Goal: Task Accomplishment & Management: Use online tool/utility

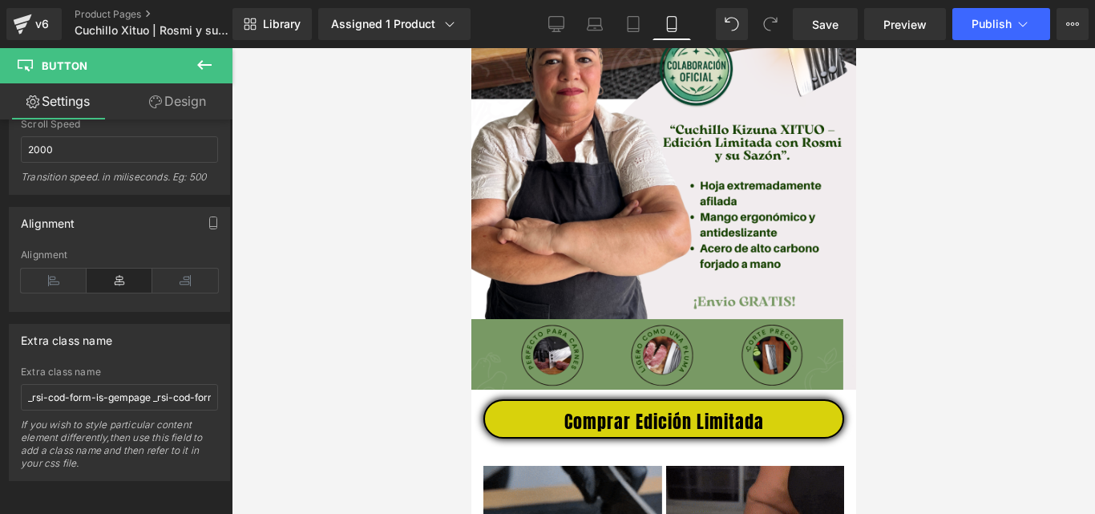
scroll to position [375, 0]
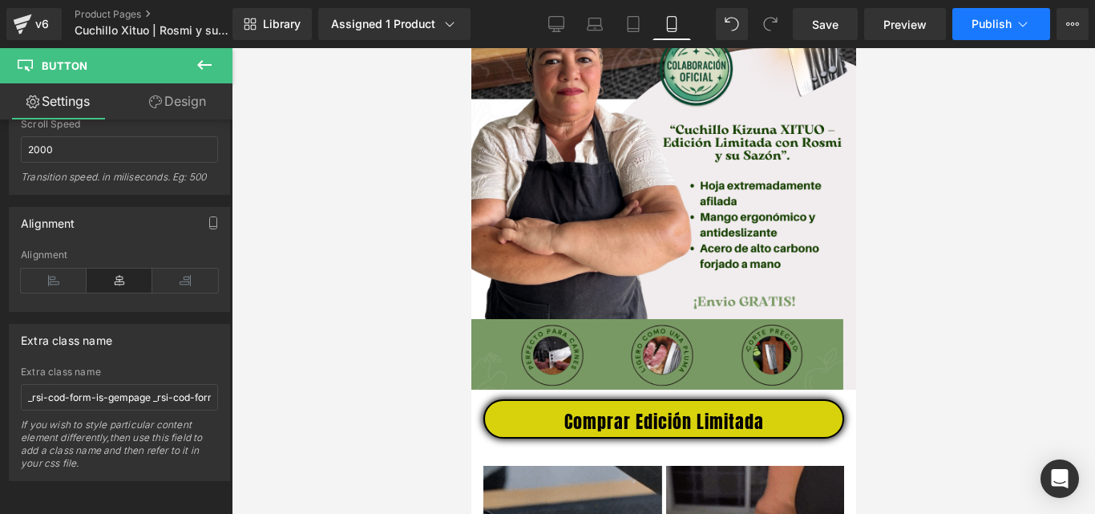
click at [1001, 24] on span "Publish" at bounding box center [992, 24] width 40 height 13
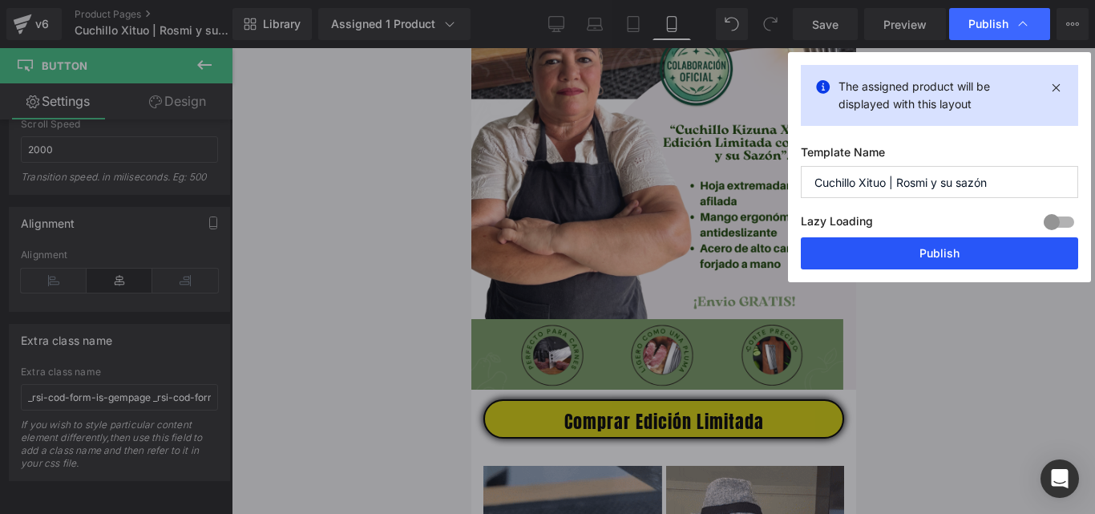
click at [941, 245] on button "Publish" at bounding box center [939, 253] width 277 height 32
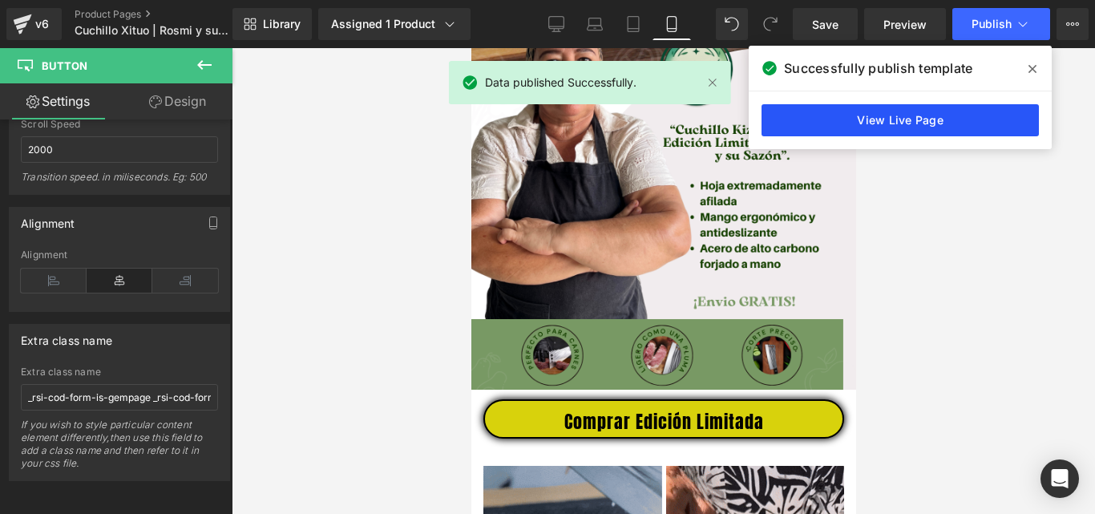
click at [797, 114] on link "View Live Page" at bounding box center [900, 120] width 277 height 32
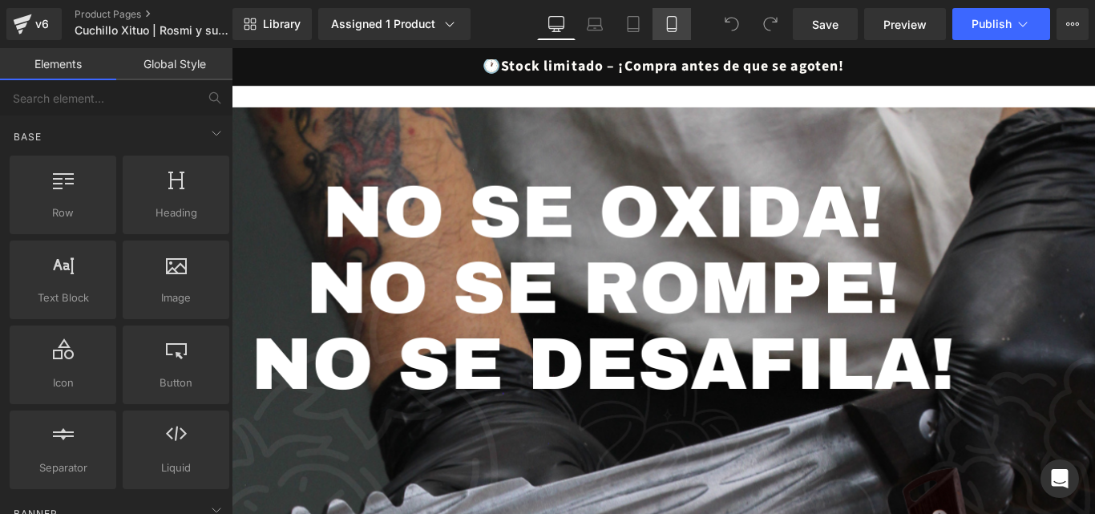
click at [670, 26] on icon at bounding box center [672, 24] width 16 height 16
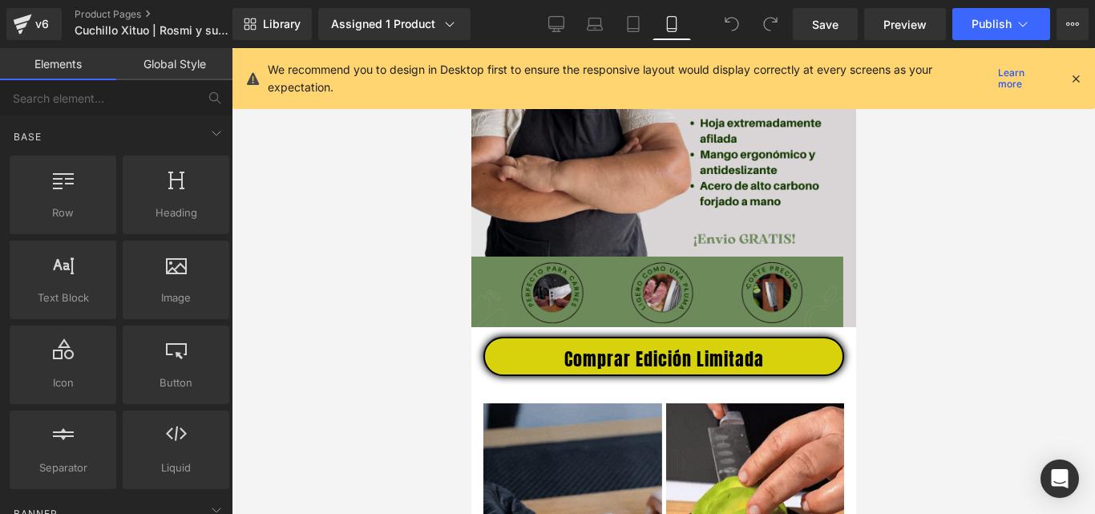
scroll to position [476, 0]
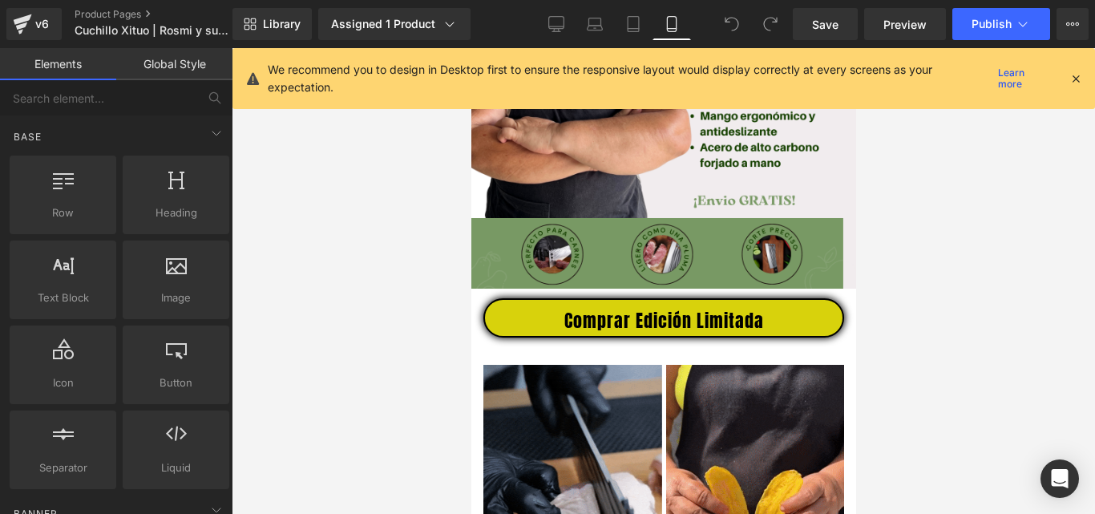
click at [611, 331] on span "Comprar Edición Limitada" at bounding box center [664, 320] width 200 height 21
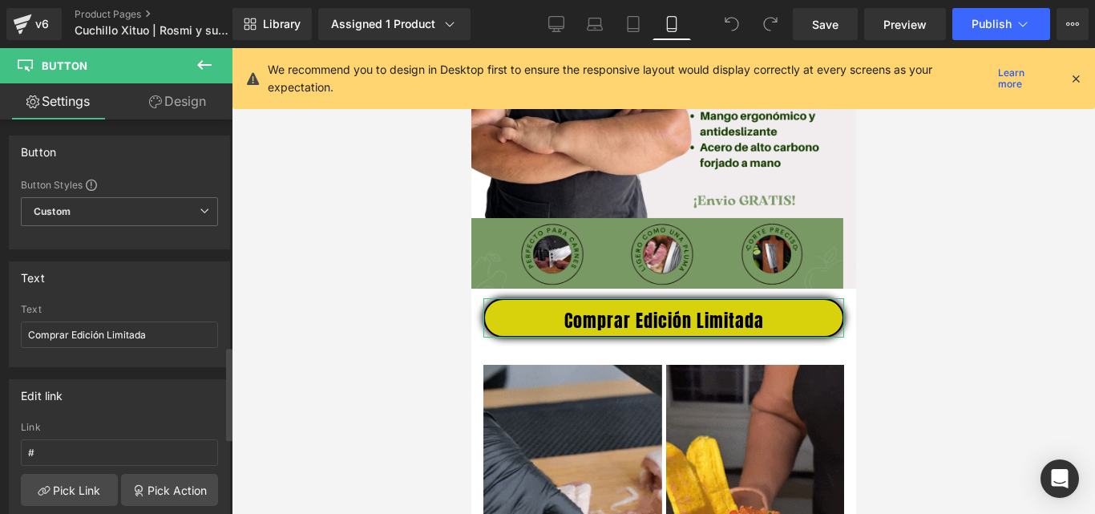
scroll to position [1282, 0]
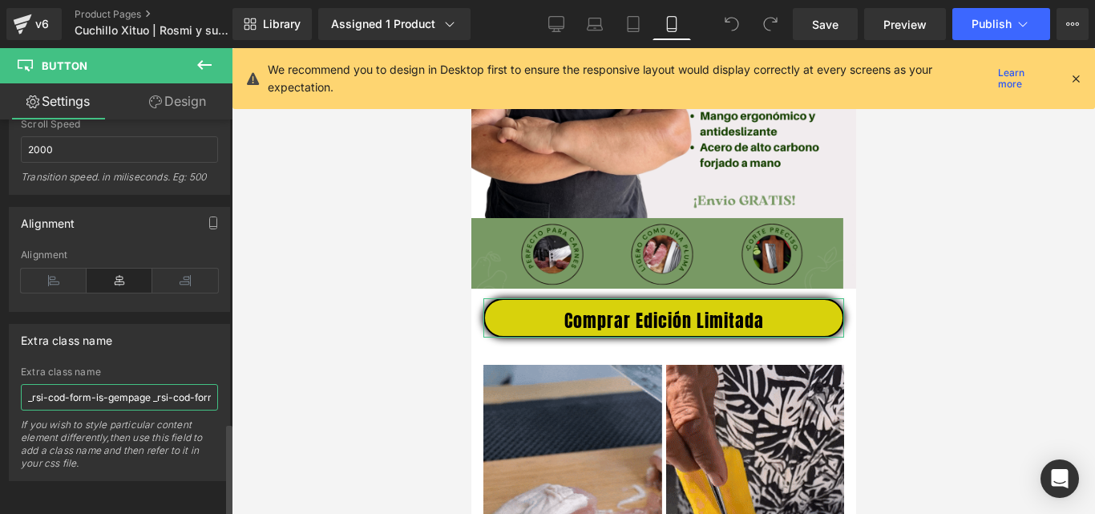
click at [108, 384] on input "_rsi-cod-form-is-gempage _rsi-cod-form-gempages-button-overwrite" at bounding box center [119, 397] width 197 height 26
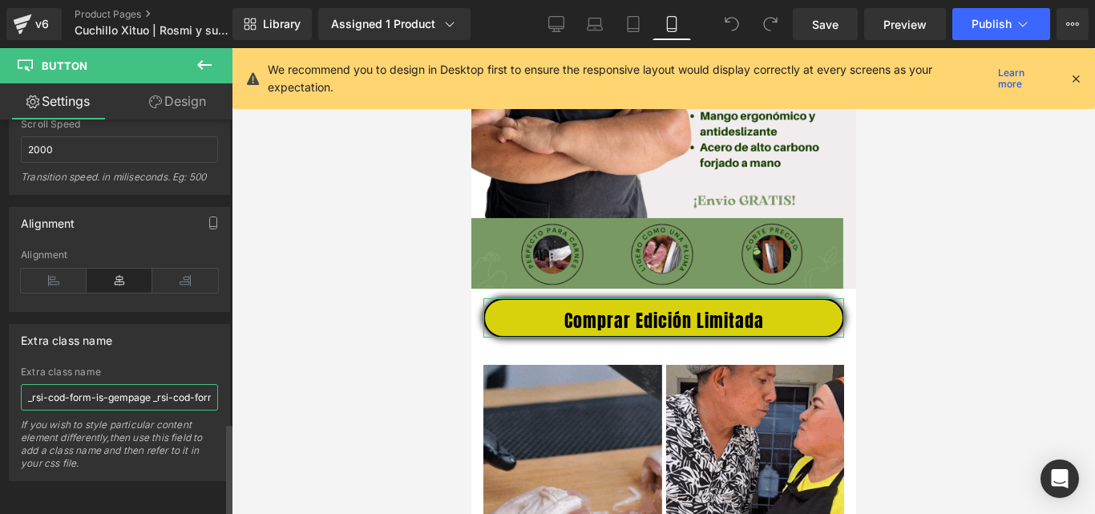
click at [108, 384] on input "_rsi-cod-form-is-gempage _rsi-cod-form-gempages-button-overwrite" at bounding box center [119, 397] width 197 height 26
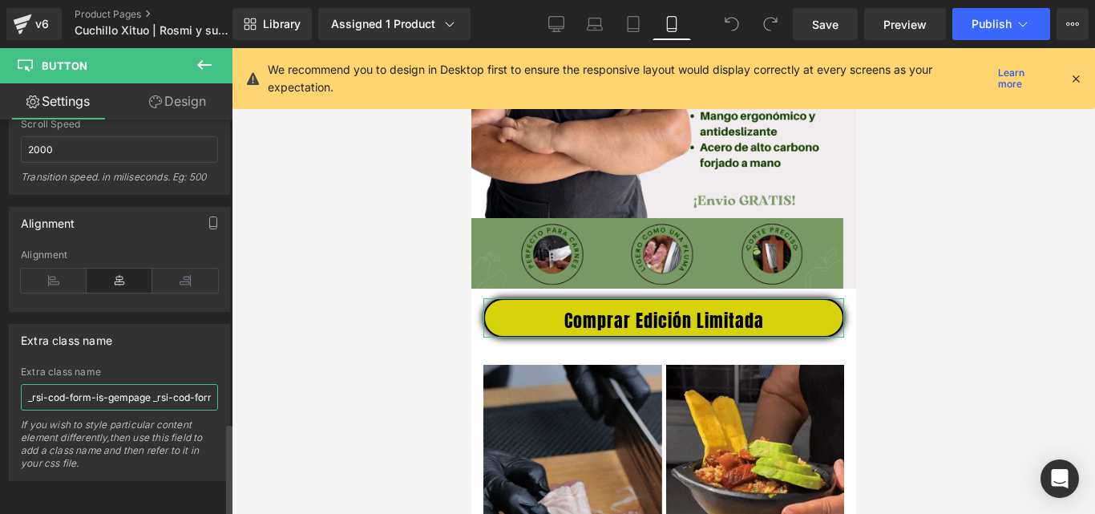
click at [108, 384] on input "_rsi-cod-form-is-gempage _rsi-cod-form-gempages-button-overwrite" at bounding box center [119, 397] width 197 height 26
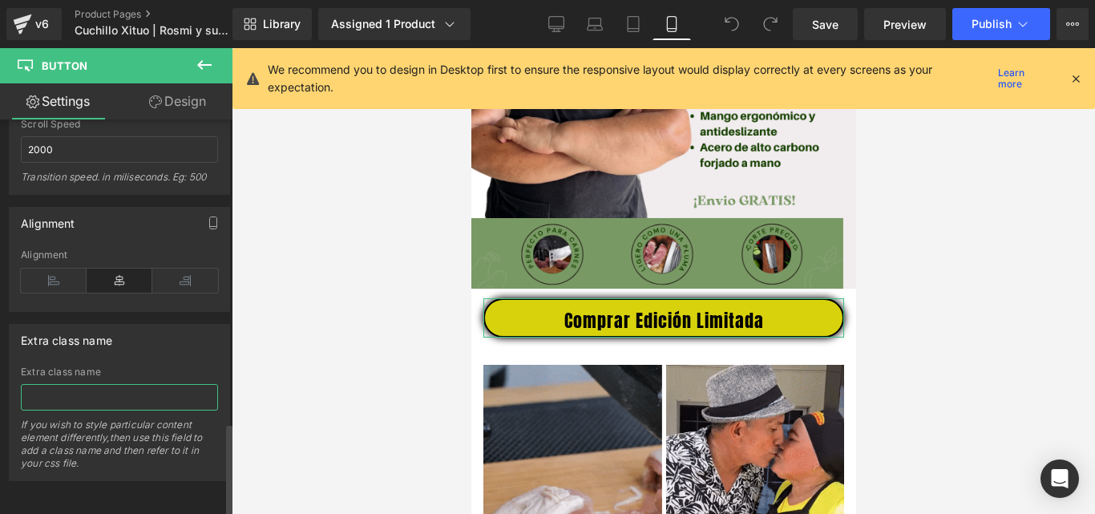
type input "_rsi-cod-form-is-gempage _rsi-cod-form-gempages-button-overwrite"
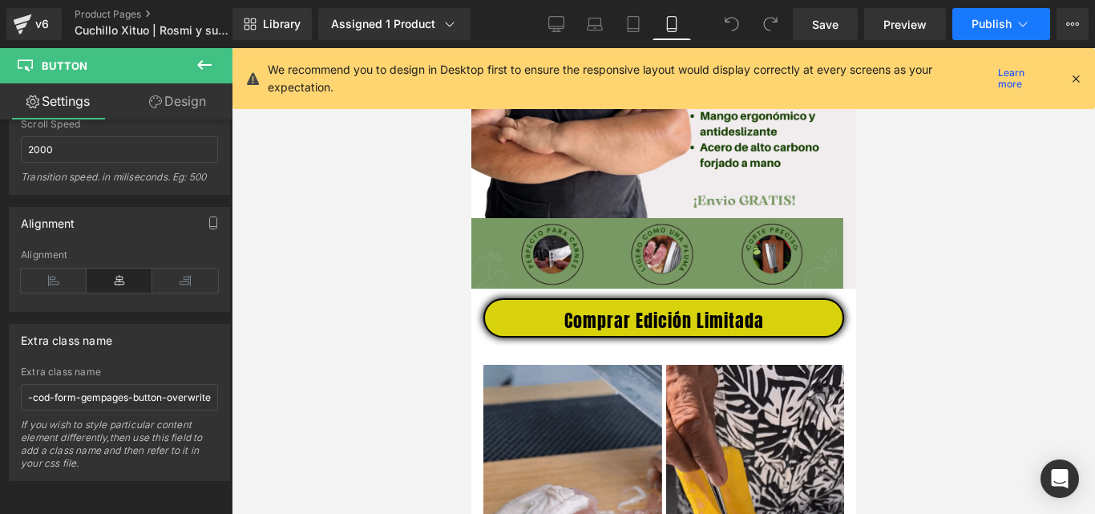
scroll to position [0, 0]
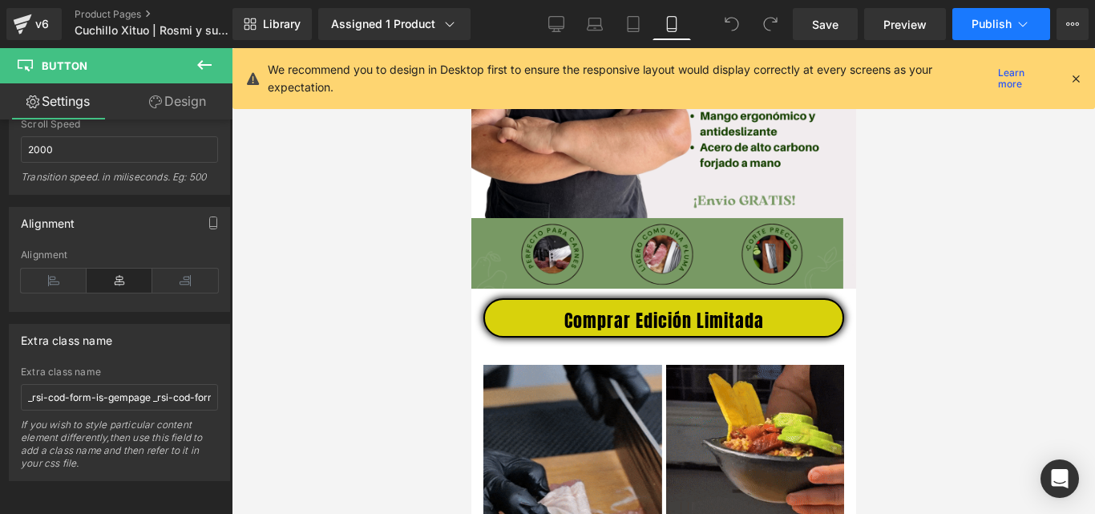
click at [978, 15] on button "Publish" at bounding box center [1002, 24] width 98 height 32
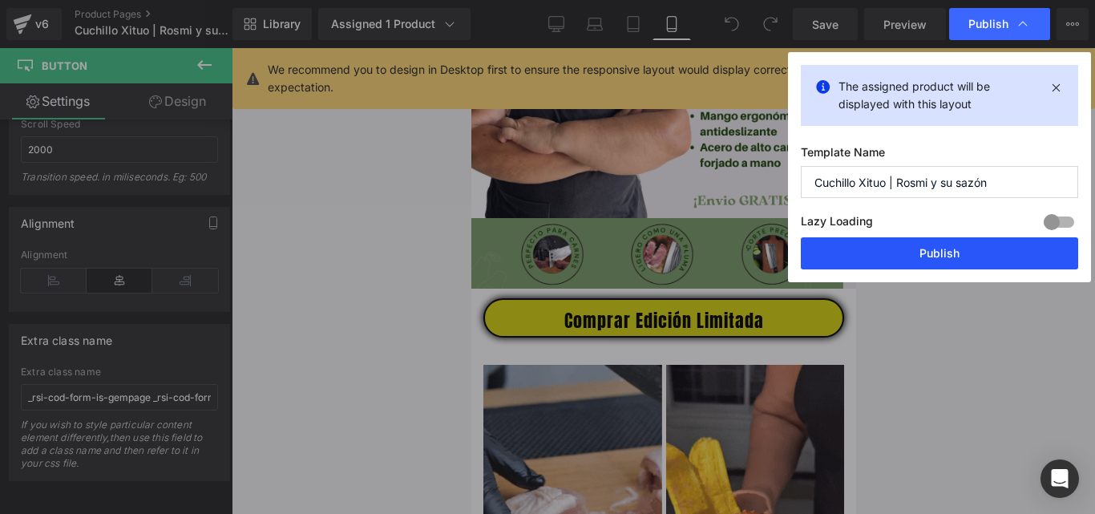
click at [931, 257] on button "Publish" at bounding box center [939, 253] width 277 height 32
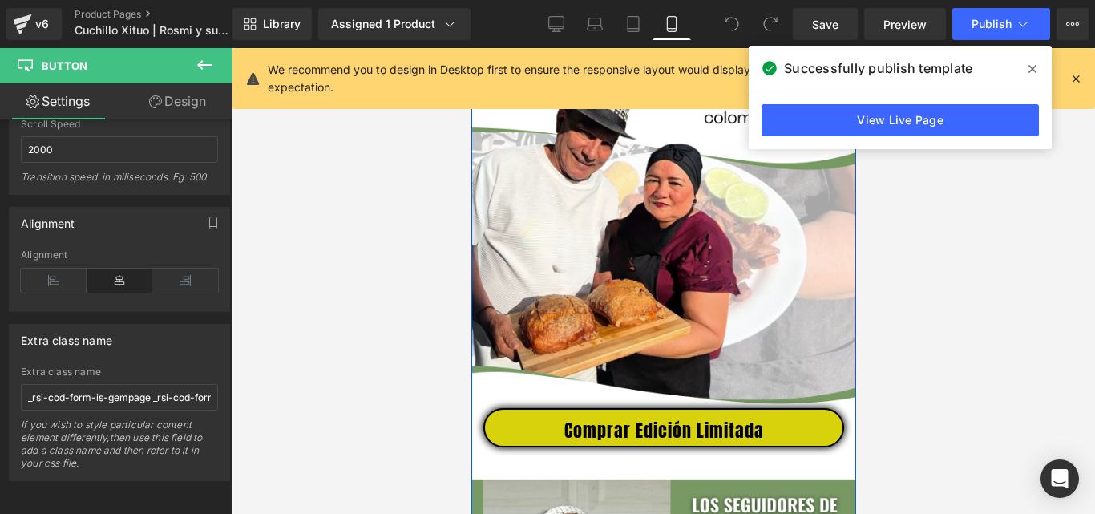
scroll to position [1590, 0]
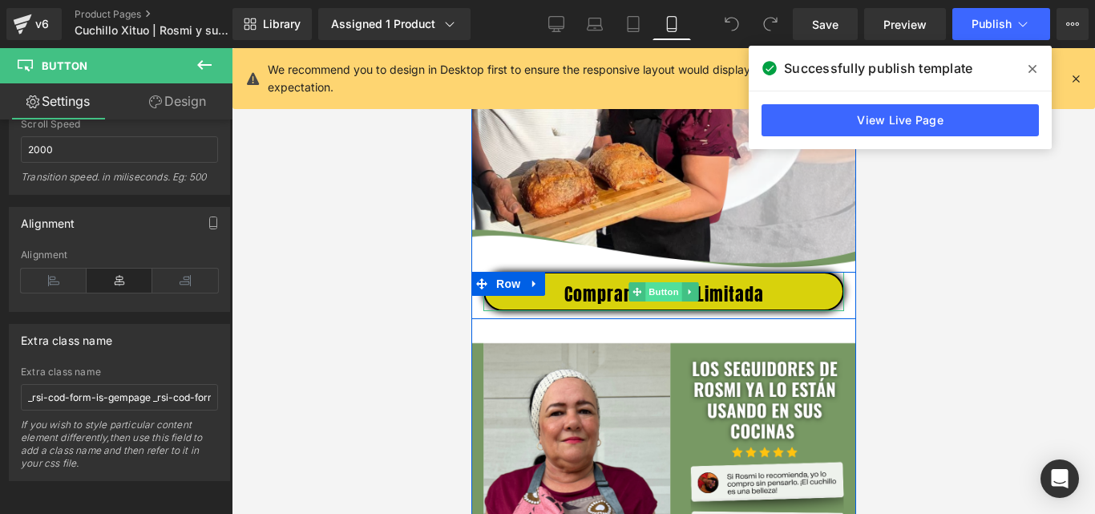
click at [672, 302] on span "Button" at bounding box center [663, 291] width 37 height 19
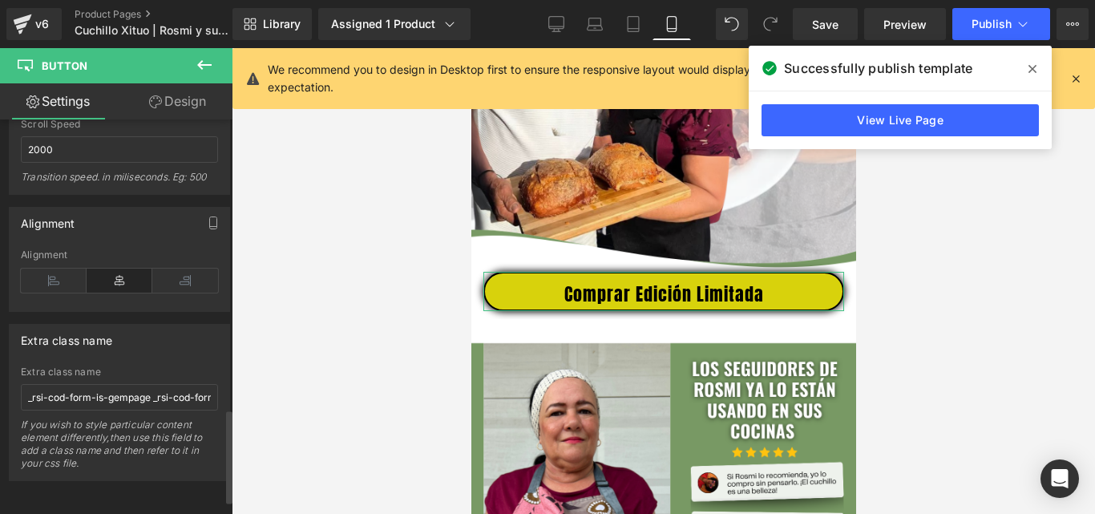
scroll to position [1282, 0]
click at [127, 384] on input "_rsi-cod-form-is-gempage _rsi-cod-form-gempages-button-overwrite" at bounding box center [119, 397] width 197 height 26
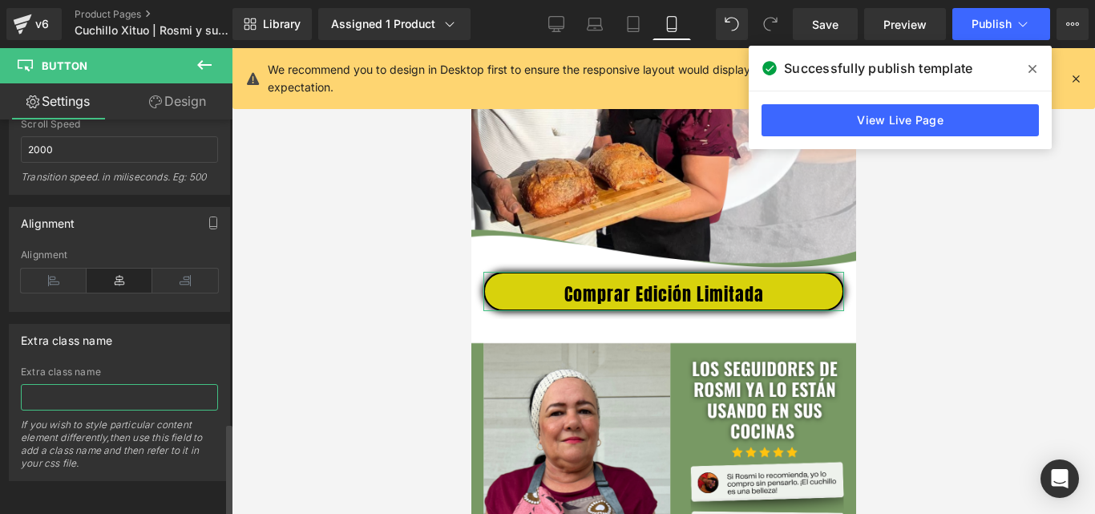
paste input "_rsi-cod-form-is-gempage _rsi-cod-form-gempages-button-overwrite"
type input "_rsi-cod-form-is-gempage _rsi-cod-form-gempages-button-overwrite"
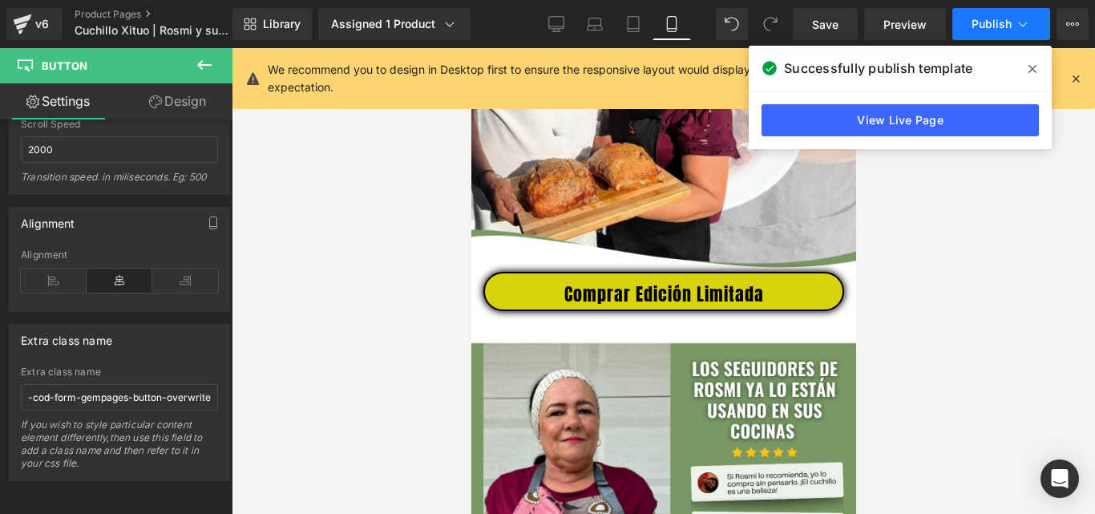
click at [980, 26] on span "Publish" at bounding box center [992, 24] width 40 height 13
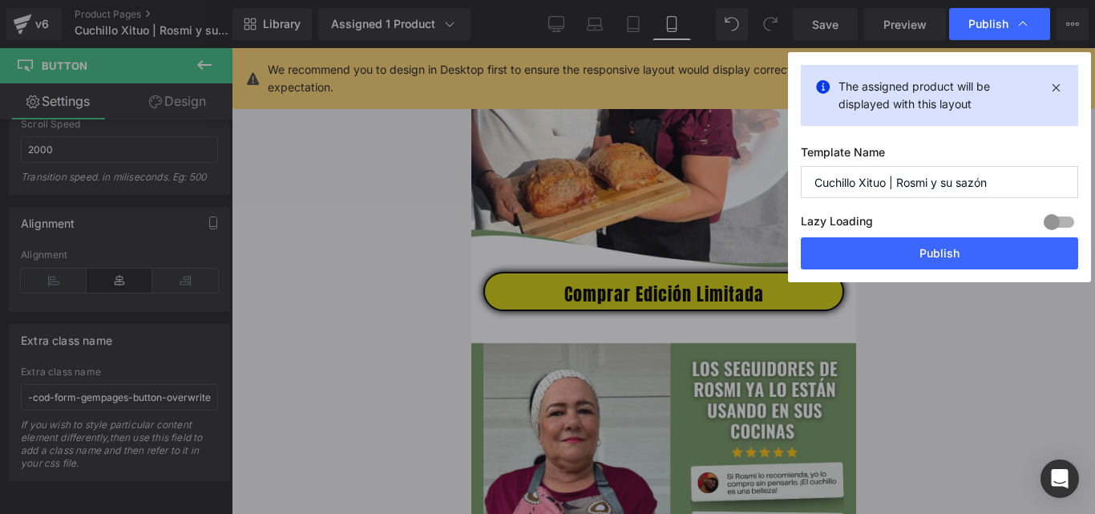
scroll to position [0, 0]
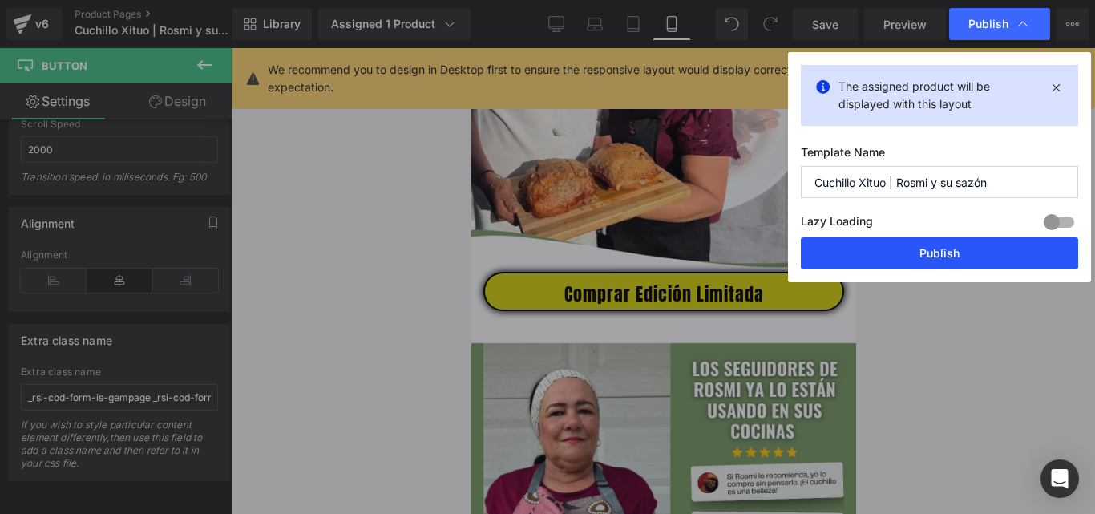
click at [876, 254] on button "Publish" at bounding box center [939, 253] width 277 height 32
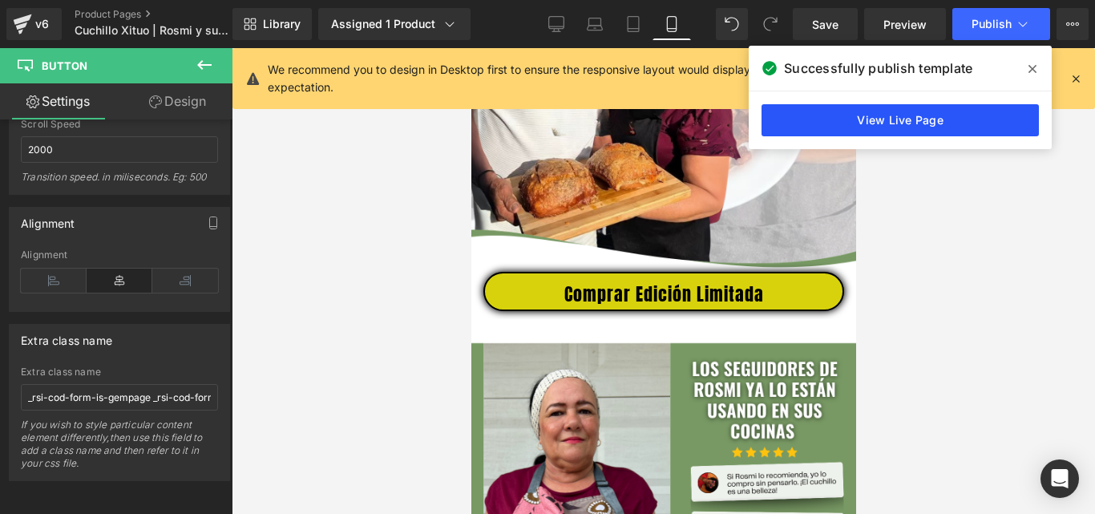
click at [895, 121] on link "View Live Page" at bounding box center [900, 120] width 277 height 32
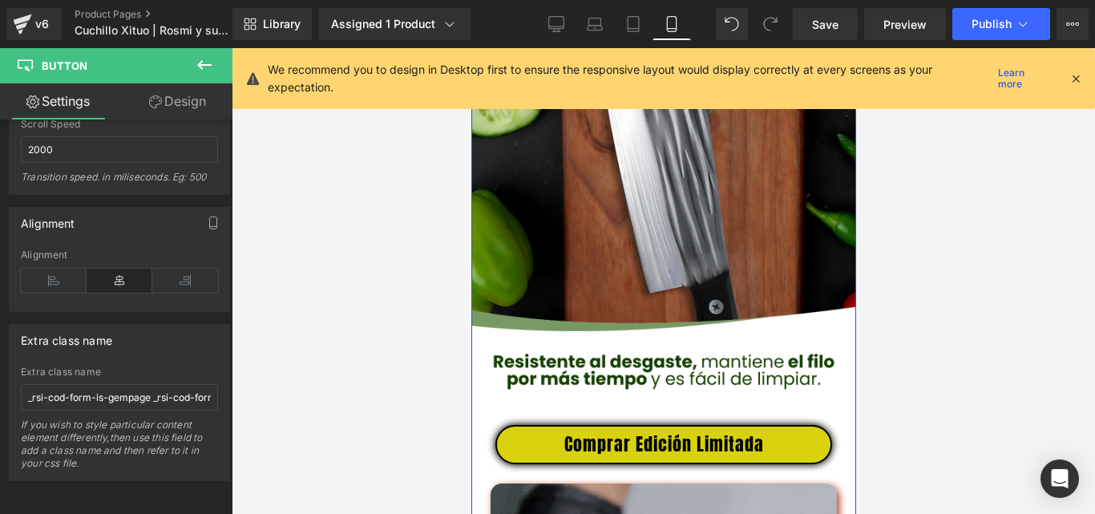
scroll to position [3217, 0]
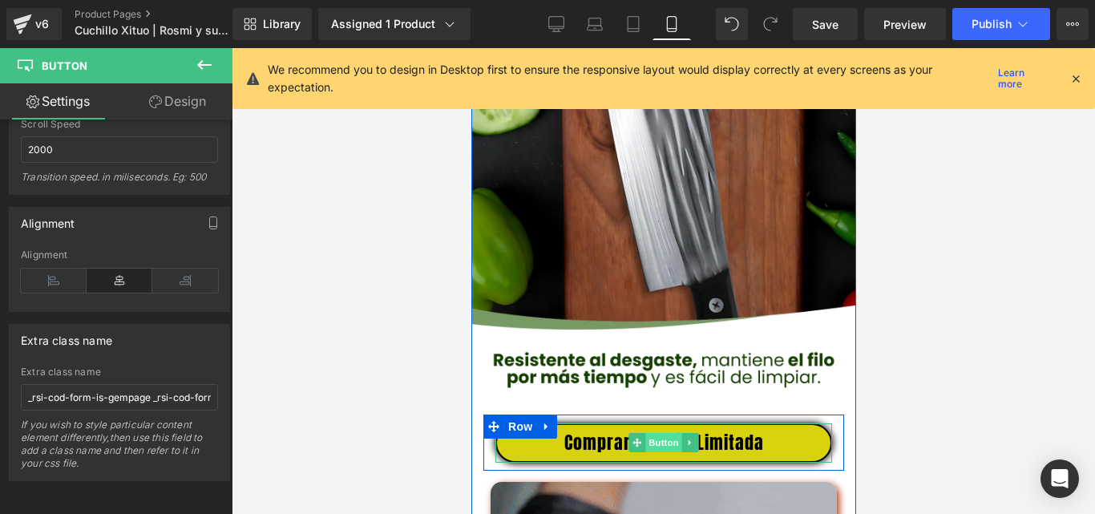
click at [645, 452] on span "Button" at bounding box center [663, 442] width 37 height 19
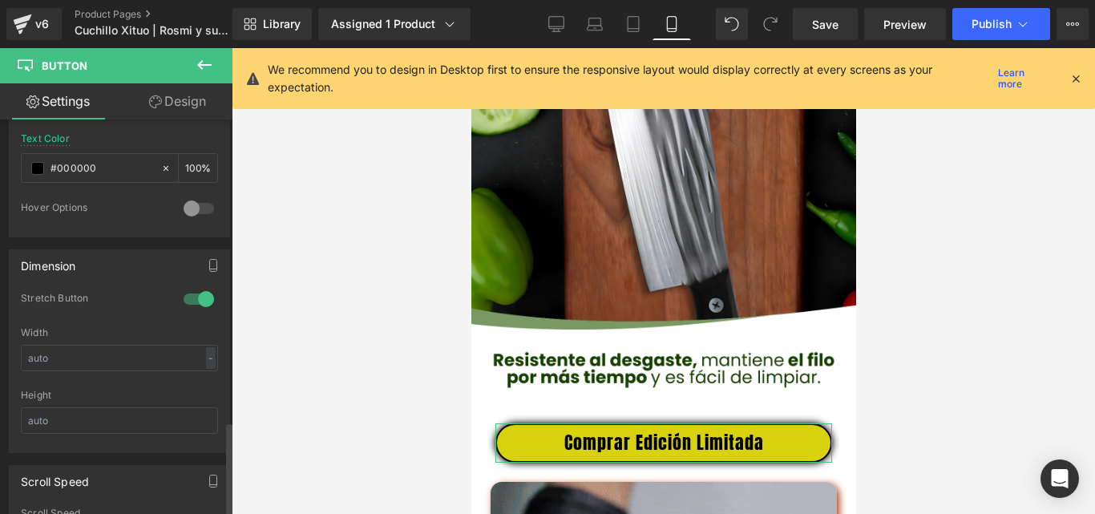
scroll to position [1282, 0]
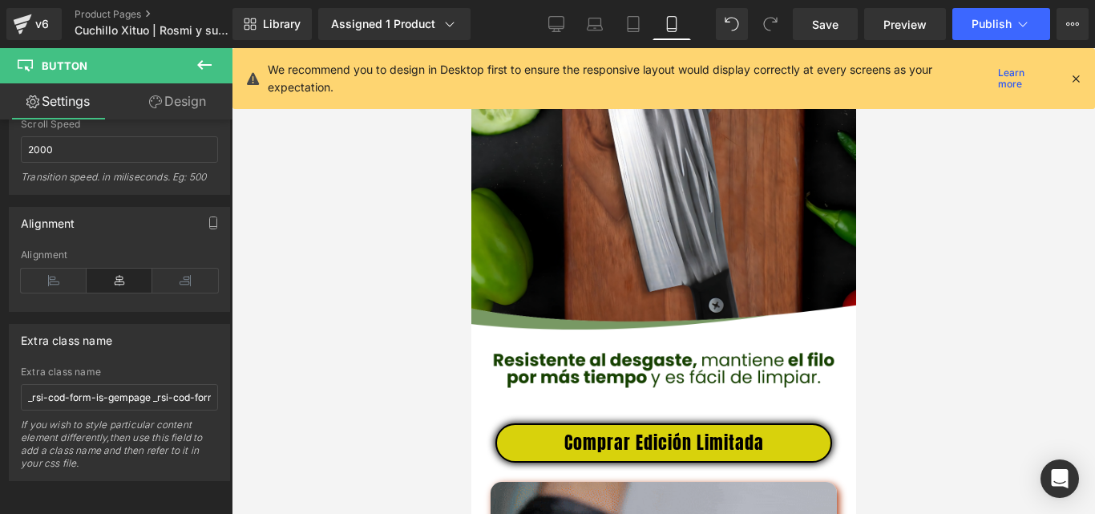
click at [994, 6] on div "Library Assigned 1 Product Product Preview Cuchillo Xituo | Rosmi y su sazón Ma…" at bounding box center [664, 24] width 863 height 48
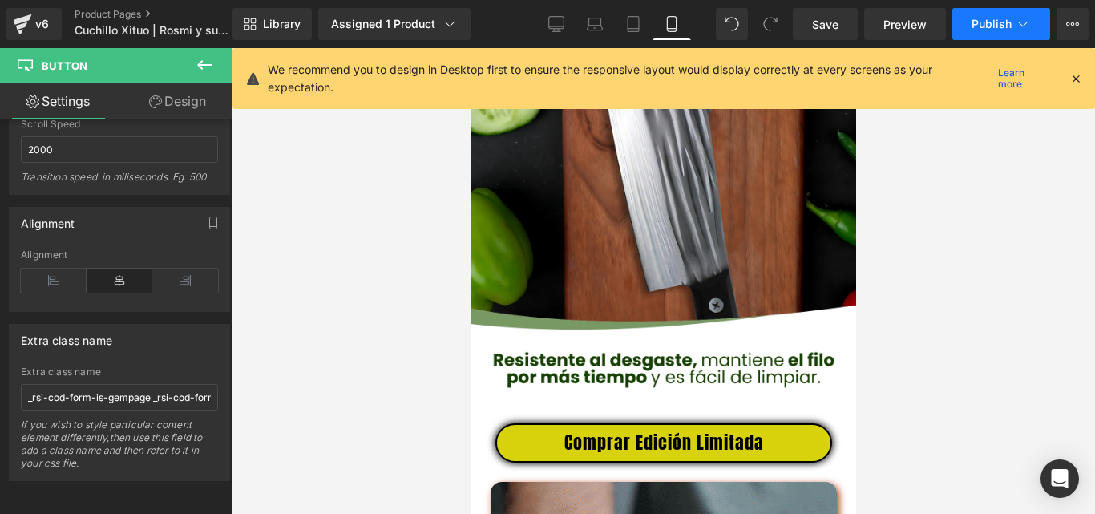
click at [994, 19] on span "Publish" at bounding box center [992, 24] width 40 height 13
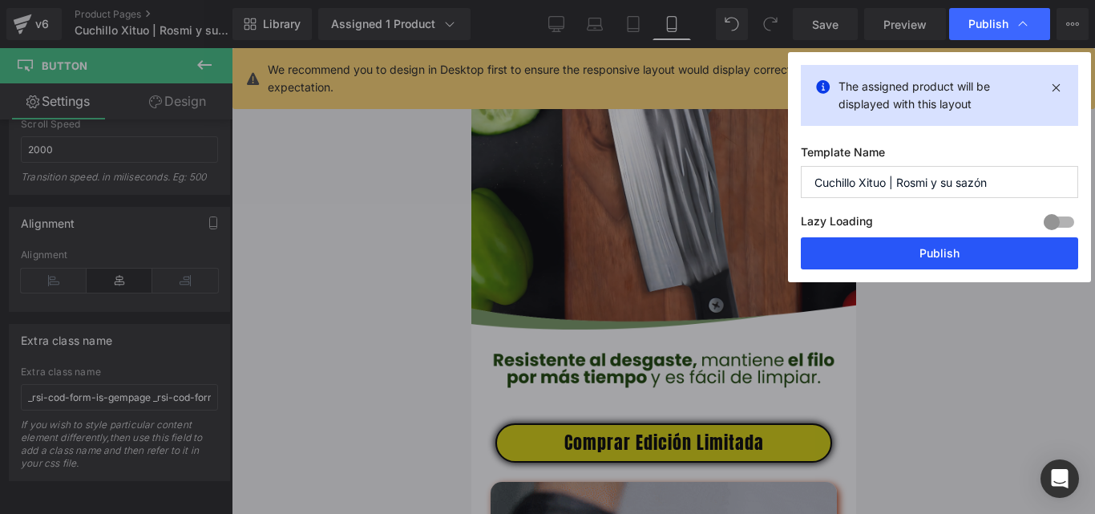
click at [910, 243] on button "Publish" at bounding box center [939, 253] width 277 height 32
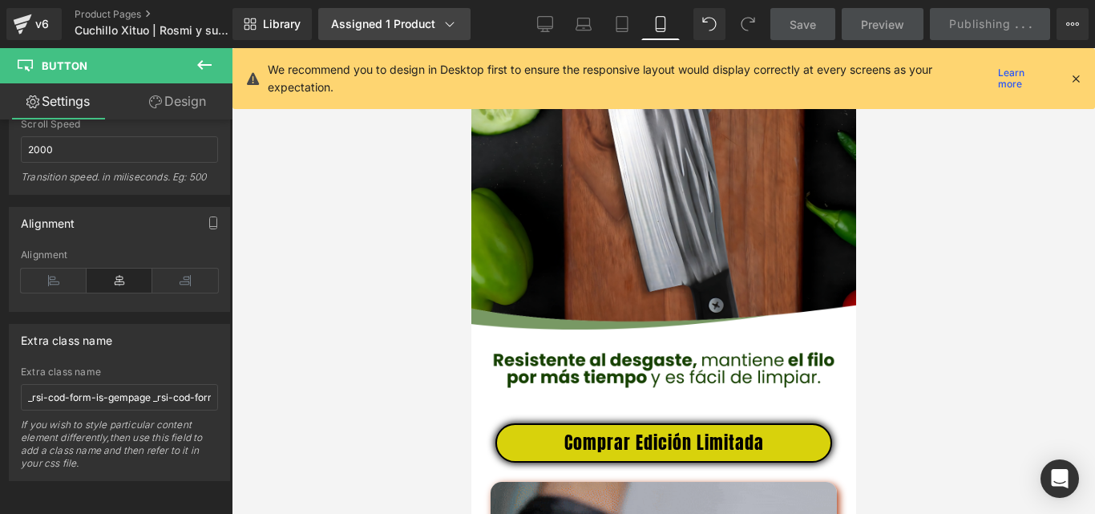
click at [379, 11] on link "Assigned 1 Product" at bounding box center [394, 24] width 152 height 32
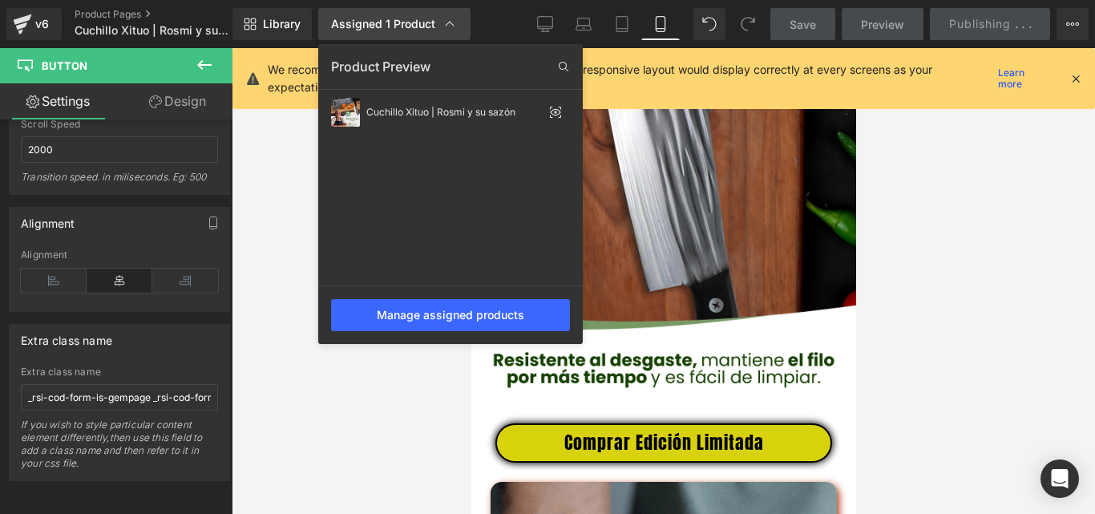
click at [379, 11] on link "Assigned 1 Product" at bounding box center [394, 24] width 152 height 32
